Goal: Book appointment/travel/reservation

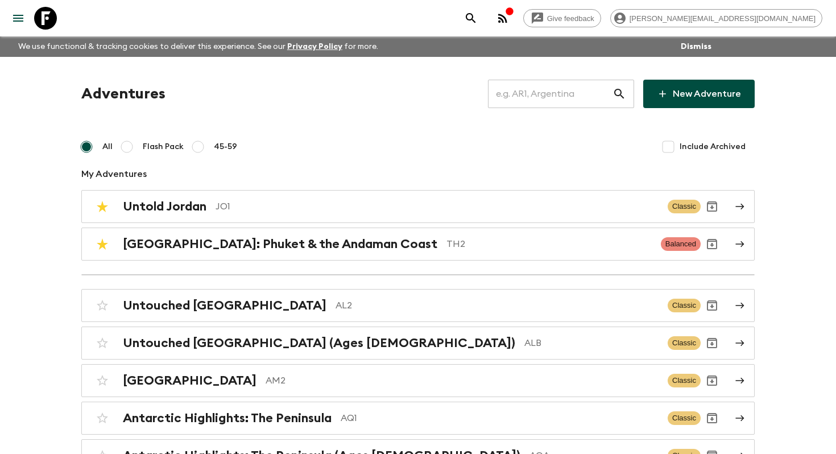
scroll to position [3945, 0]
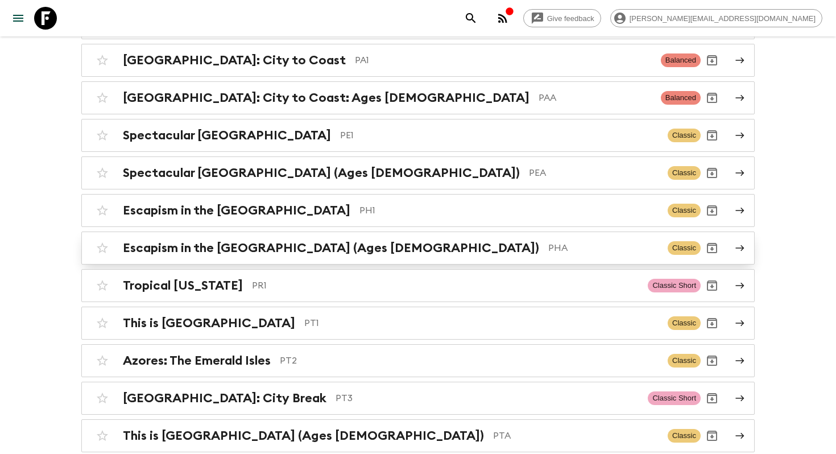
click at [353, 241] on h2 "Escapism in the [GEOGRAPHIC_DATA] (Ages [DEMOGRAPHIC_DATA])" at bounding box center [331, 248] width 416 height 15
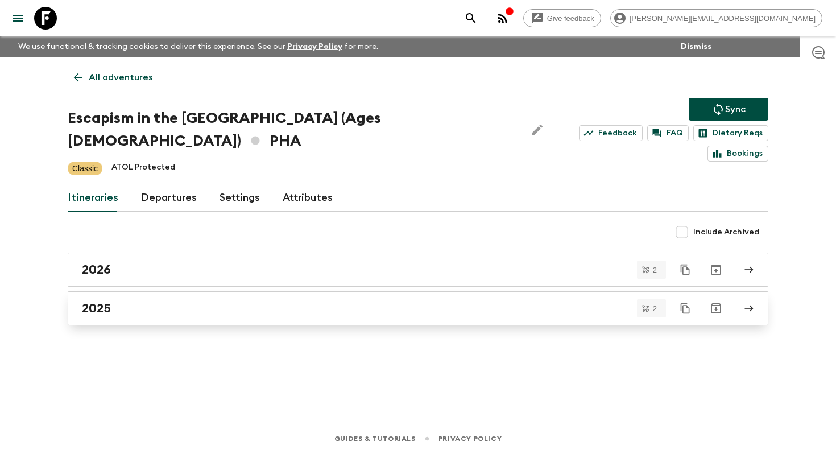
click at [267, 295] on link "2025" at bounding box center [418, 308] width 701 height 34
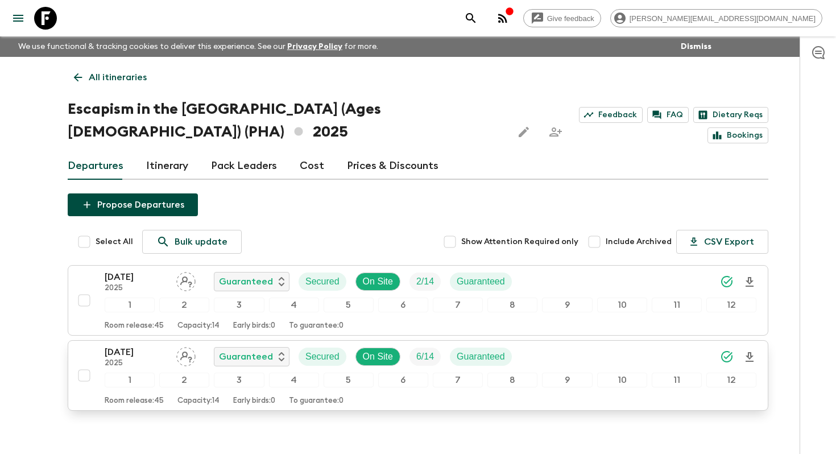
click at [146, 352] on p "[DATE]" at bounding box center [136, 352] width 63 height 14
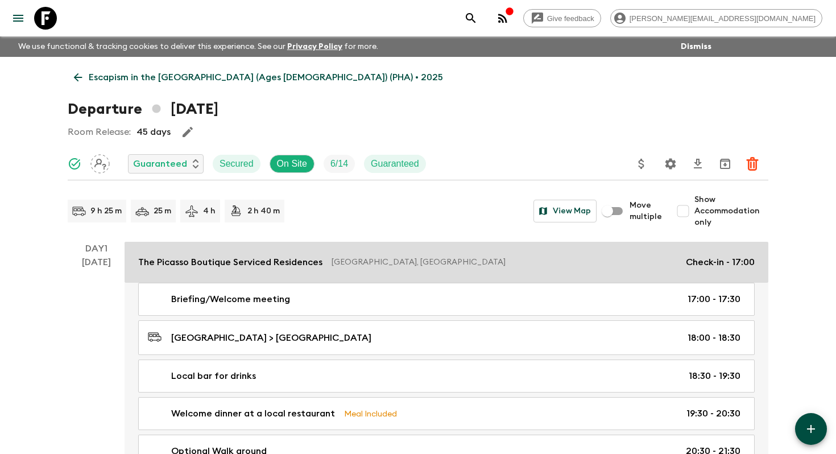
click at [269, 262] on p "The Picasso Boutique Serviced Residences" at bounding box center [230, 262] width 184 height 14
click at [269, 262] on div "The Picasso Boutique Serviced Residences [GEOGRAPHIC_DATA], [GEOGRAPHIC_DATA] C…" at bounding box center [446, 262] width 617 height 14
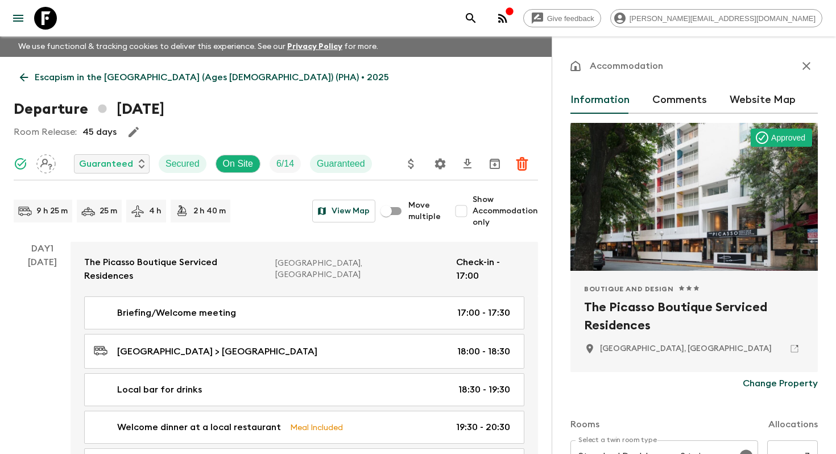
click at [641, 315] on h2 "The Picasso Boutique Serviced Residences" at bounding box center [694, 316] width 220 height 36
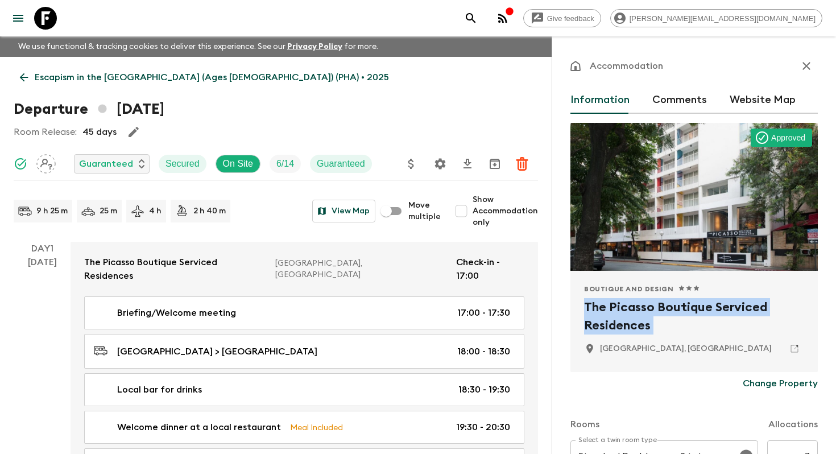
click at [641, 315] on h2 "The Picasso Boutique Serviced Residences" at bounding box center [694, 316] width 220 height 36
copy div "The Picasso Boutique Serviced Residences"
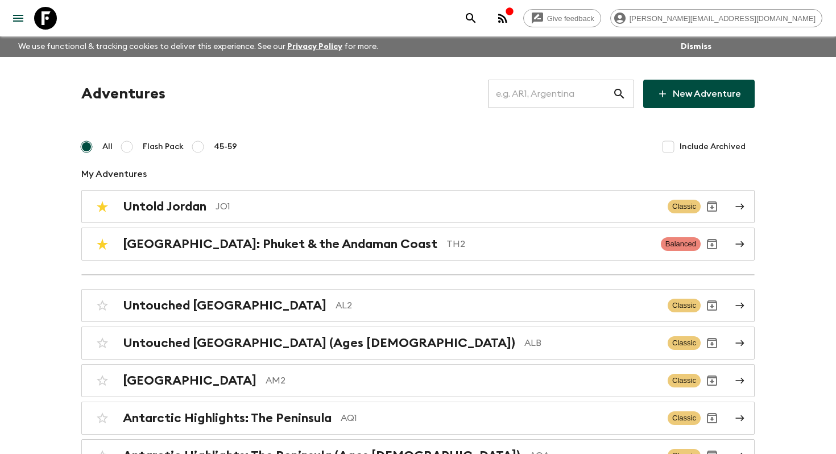
scroll to position [3194, 0]
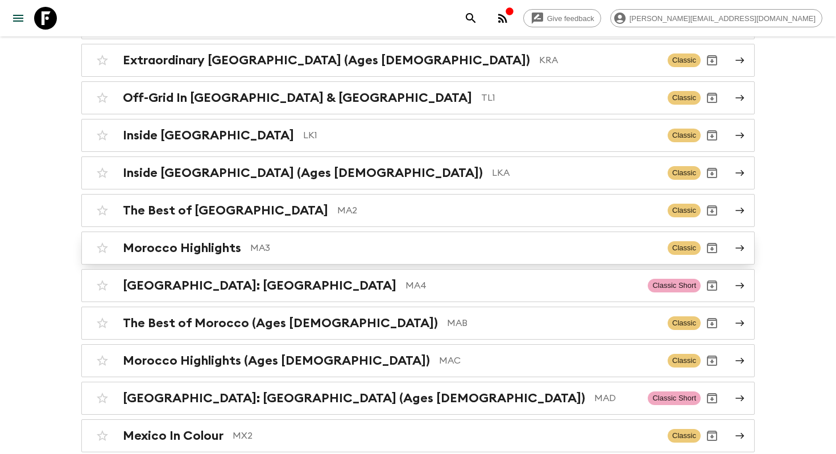
click at [376, 237] on div "Morocco Highlights MA3 Classic" at bounding box center [396, 248] width 610 height 23
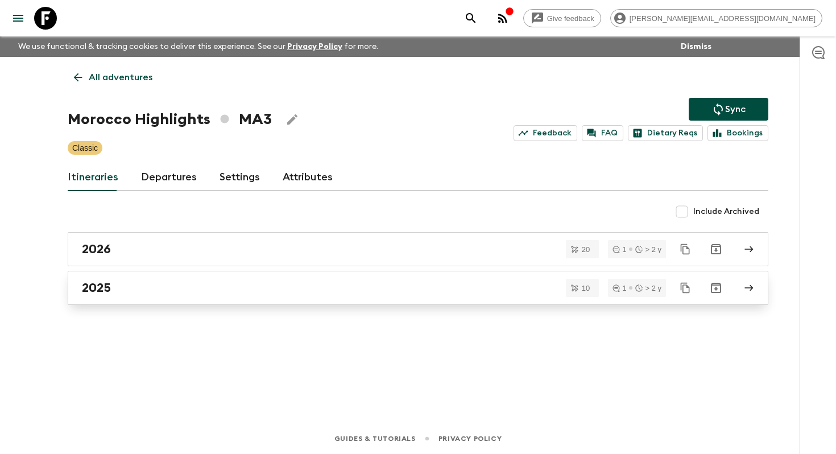
click at [182, 284] on div "2025" at bounding box center [407, 287] width 651 height 15
